Goal: Task Accomplishment & Management: Use online tool/utility

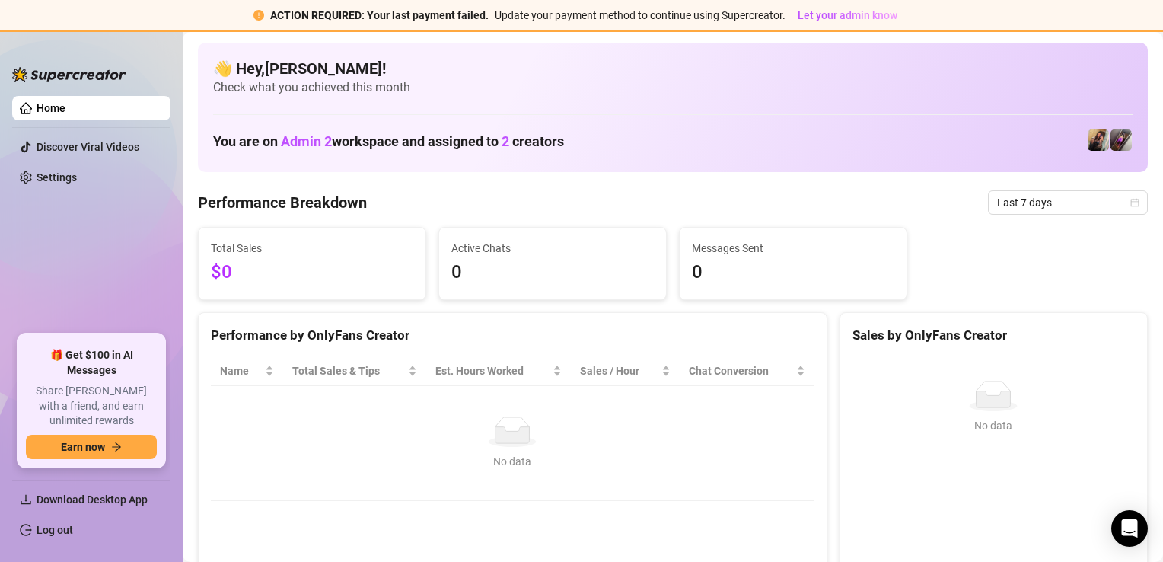
click at [1088, 145] on img at bounding box center [1098, 139] width 21 height 21
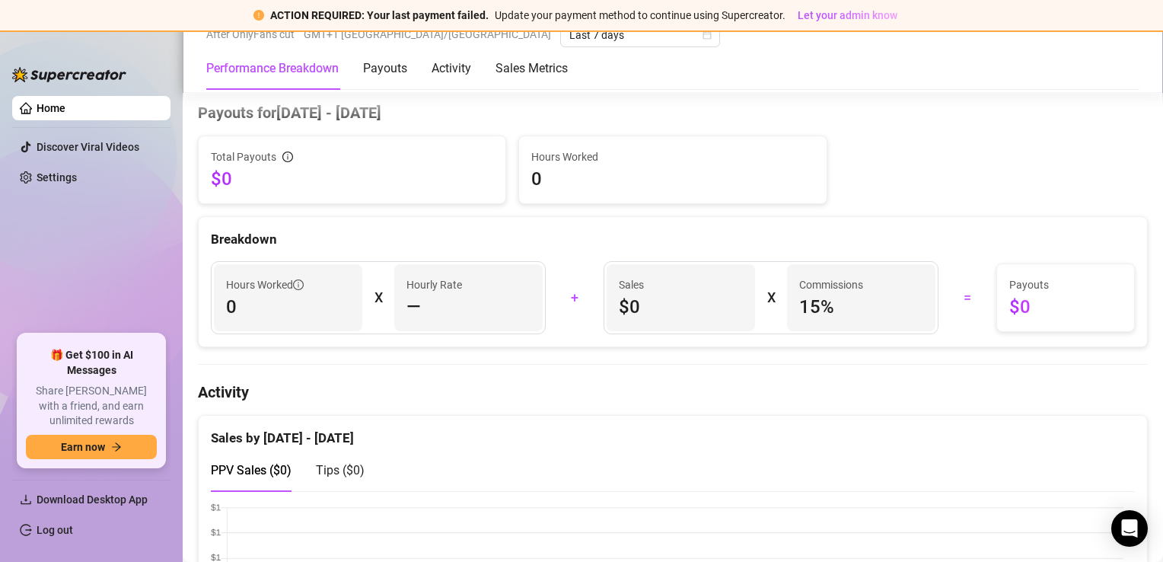
scroll to position [381, 0]
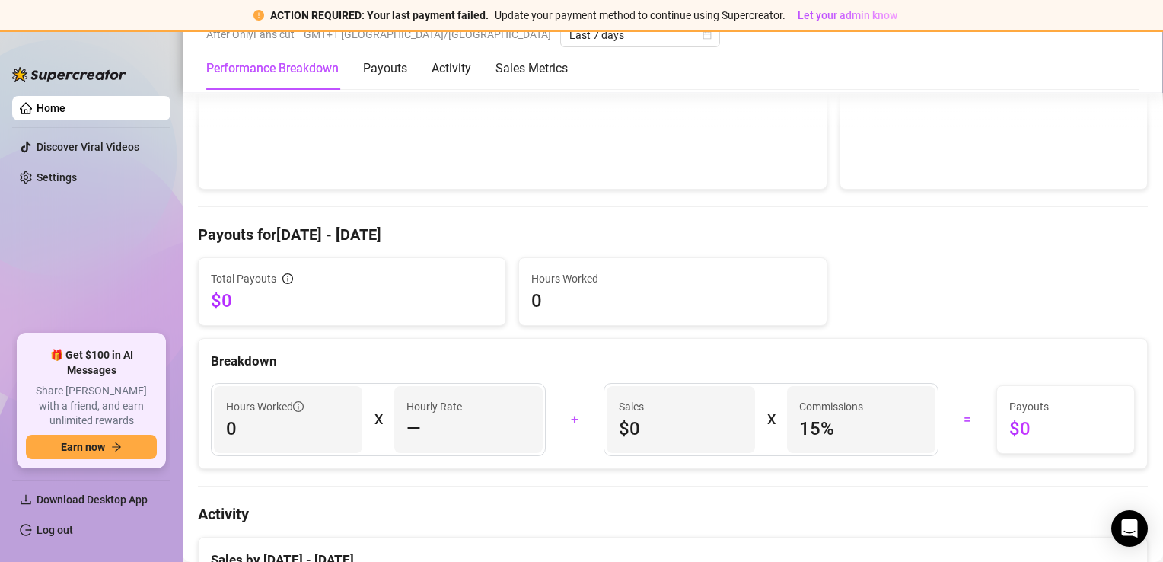
click at [42, 105] on link "Home" at bounding box center [51, 108] width 29 height 12
click at [37, 114] on link "Home" at bounding box center [51, 108] width 29 height 12
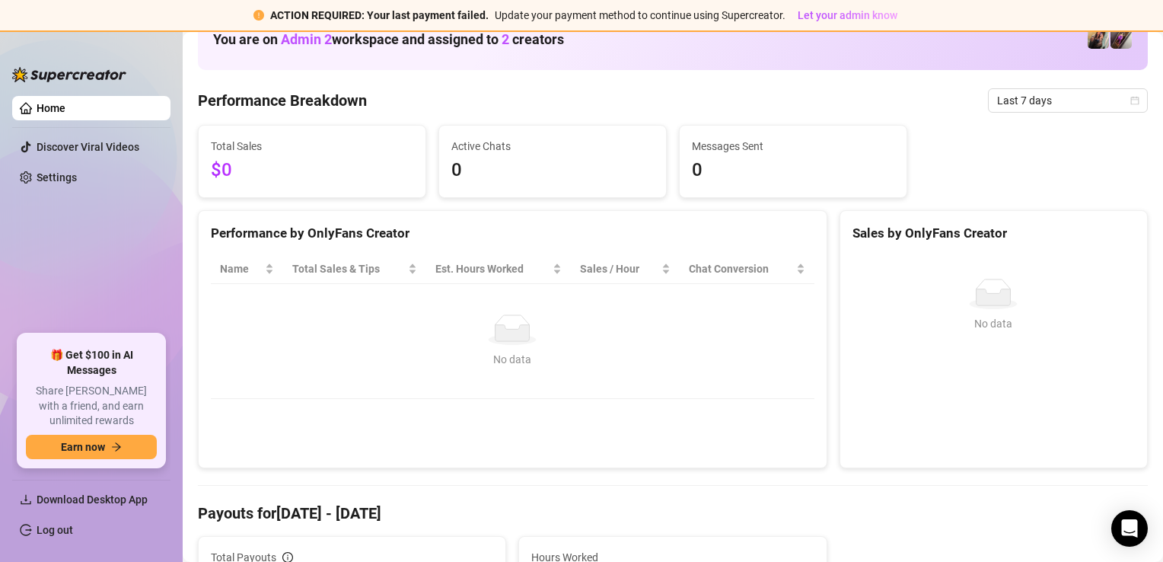
scroll to position [0, 0]
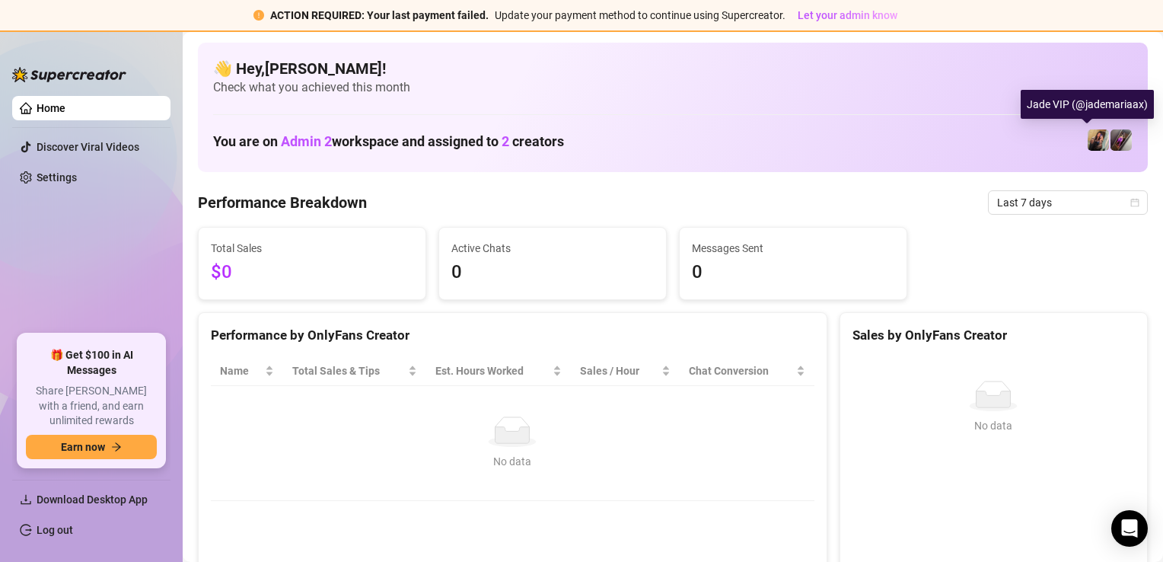
click at [1088, 137] on img at bounding box center [1098, 139] width 21 height 21
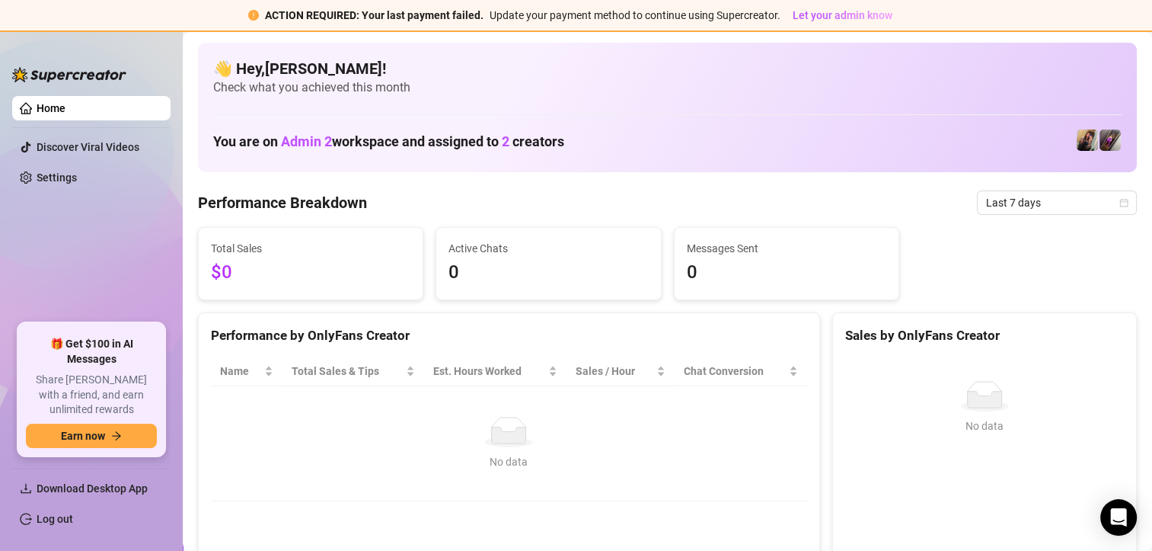
click at [1109, 146] on img at bounding box center [1110, 139] width 21 height 21
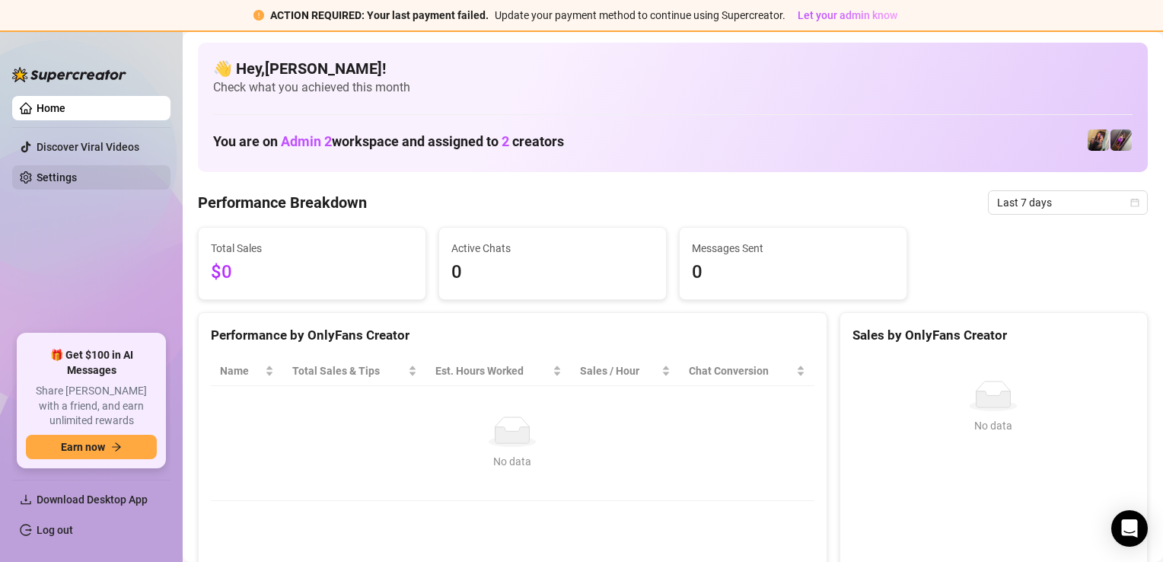
click at [51, 179] on link "Settings" at bounding box center [57, 177] width 40 height 12
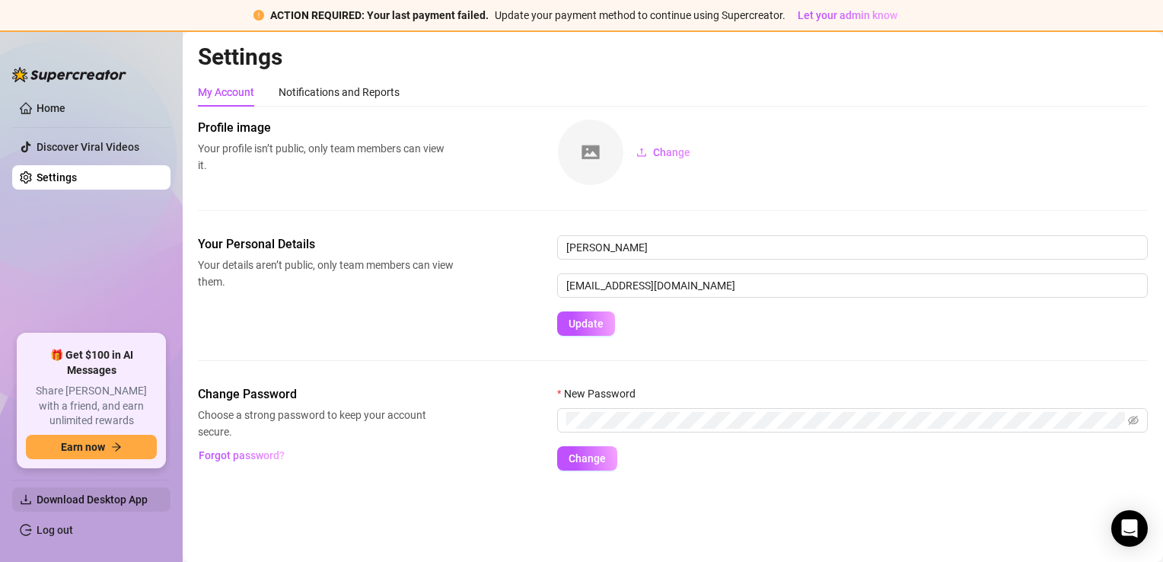
click at [130, 501] on span "Download Desktop App" at bounding box center [92, 499] width 111 height 12
